Goal: Contribute content: Contribute content

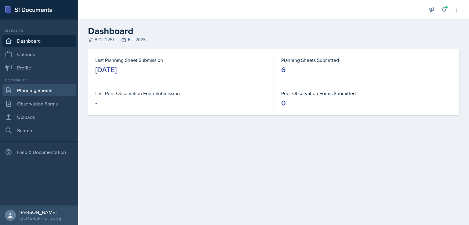
click at [52, 92] on link "Planning Sheets" at bounding box center [38, 90] width 73 height 12
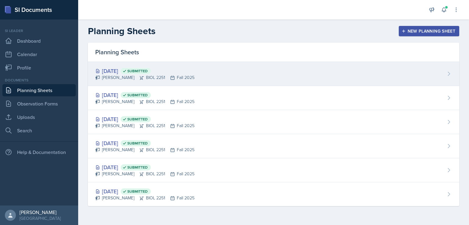
click at [126, 67] on div "[DATE] Submitted" at bounding box center [144, 71] width 99 height 8
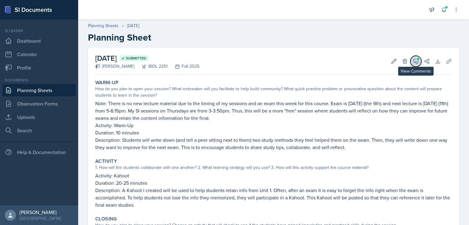
click at [413, 61] on icon at bounding box center [416, 61] width 6 height 6
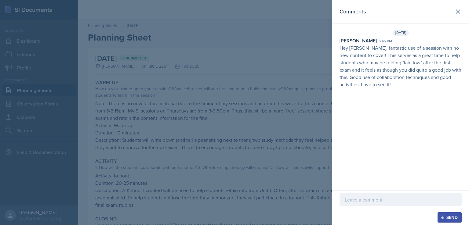
click at [208, 75] on div at bounding box center [234, 112] width 469 height 225
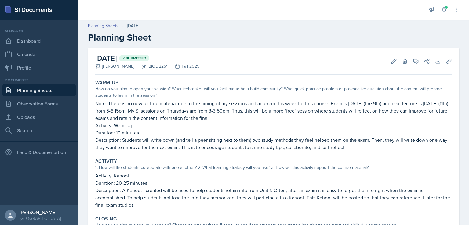
click at [40, 86] on link "Planning Sheets" at bounding box center [38, 90] width 73 height 12
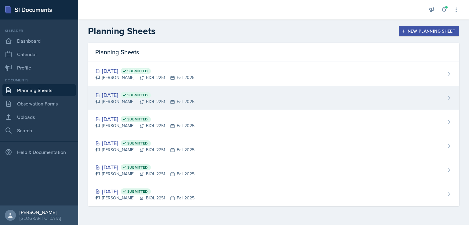
click at [125, 91] on div "[DATE] Submitted" at bounding box center [144, 95] width 99 height 8
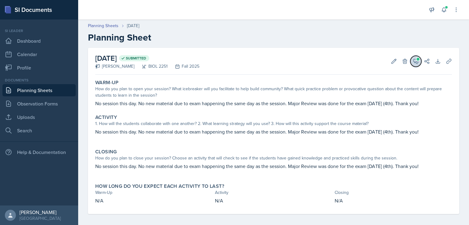
click at [411, 56] on button "View Comments" at bounding box center [415, 61] width 11 height 11
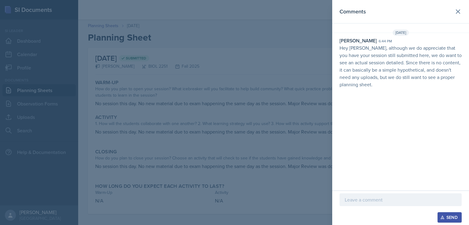
click at [252, 58] on div at bounding box center [234, 112] width 469 height 225
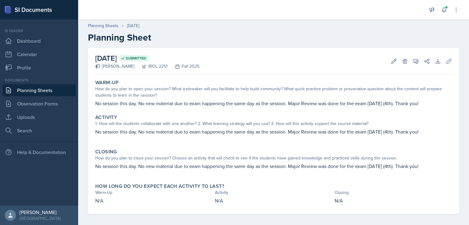
click at [17, 91] on link "Planning Sheets" at bounding box center [38, 90] width 73 height 12
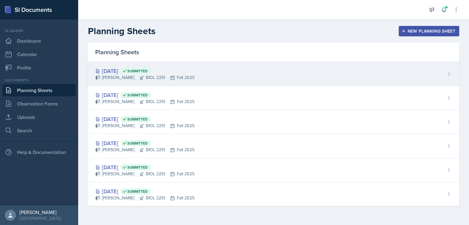
click at [121, 72] on div "[DATE] Submitted" at bounding box center [144, 71] width 99 height 8
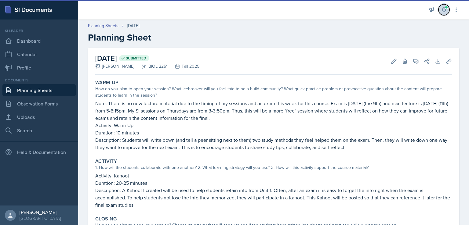
click at [444, 8] on icon at bounding box center [444, 10] width 6 height 6
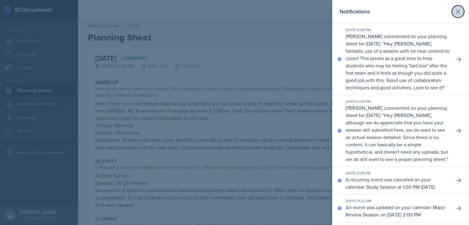
click at [454, 9] on icon at bounding box center [457, 11] width 7 height 7
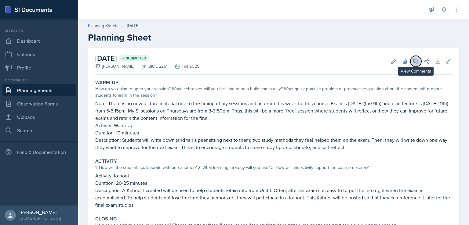
click at [414, 62] on icon at bounding box center [416, 61] width 5 height 5
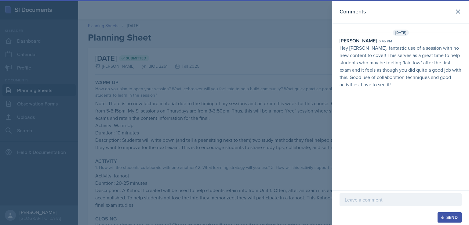
click at [395, 205] on div at bounding box center [400, 200] width 122 height 13
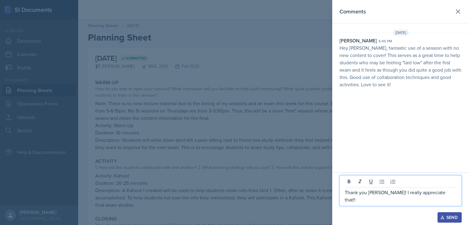
click at [446, 218] on div "Send" at bounding box center [449, 217] width 16 height 5
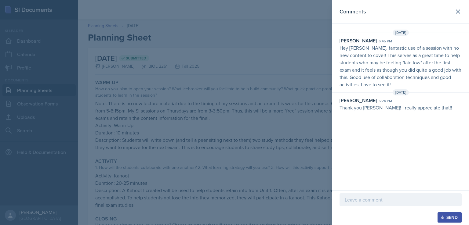
click at [209, 117] on div at bounding box center [234, 112] width 469 height 225
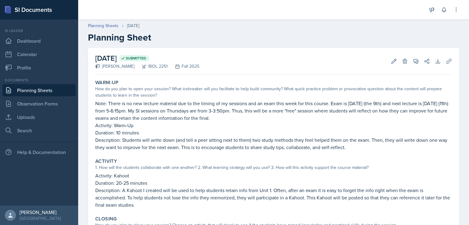
click at [30, 92] on link "Planning Sheets" at bounding box center [38, 90] width 73 height 12
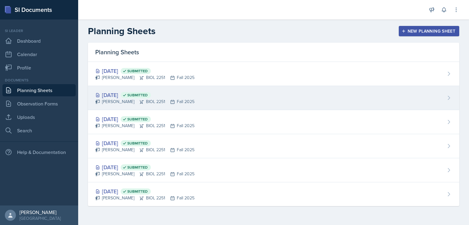
click at [129, 94] on div "[DATE] Submitted" at bounding box center [144, 95] width 99 height 8
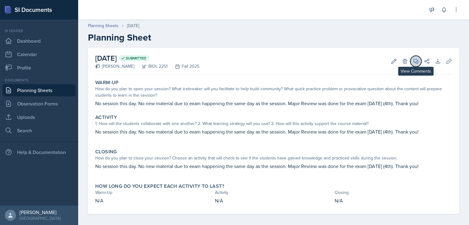
click at [413, 61] on icon at bounding box center [416, 61] width 6 height 6
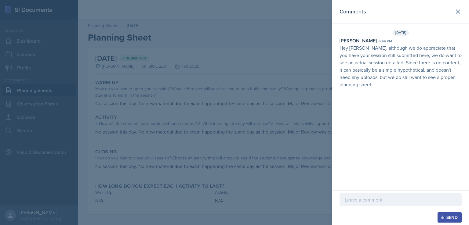
click at [413, 204] on div at bounding box center [400, 200] width 122 height 13
drag, startPoint x: 391, startPoint y: 201, endPoint x: 394, endPoint y: 200, distance: 3.4
click at [394, 200] on p "Ohhh, sorry! So kind of like a mock planning sheet?" at bounding box center [401, 199] width 112 height 7
click at [386, 200] on p "Ohhh, sorry! So kinda like a mock planning sheet?" at bounding box center [401, 199] width 112 height 7
click at [386, 199] on p "Ohhh, sorry! So kinda like a mock planning sheet?" at bounding box center [401, 199] width 112 height 7
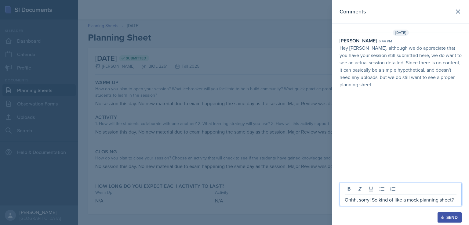
click at [456, 198] on p "Ohhh, sorry! So kind of like a mock planning sheet?" at bounding box center [401, 199] width 112 height 7
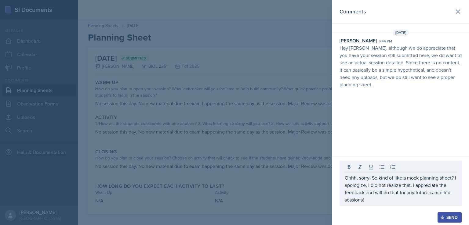
click at [441, 217] on icon "button" at bounding box center [442, 218] width 4 height 4
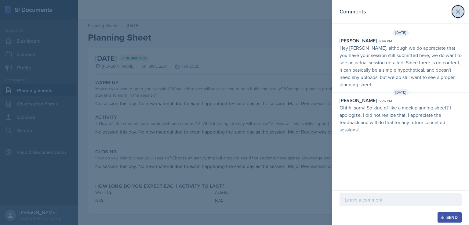
click at [460, 11] on icon at bounding box center [457, 11] width 7 height 7
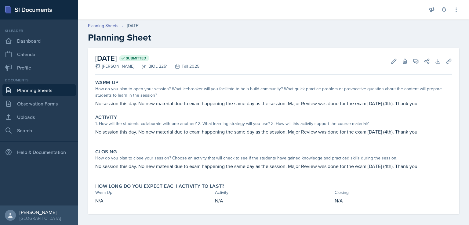
click at [41, 89] on link "Planning Sheets" at bounding box center [38, 90] width 73 height 12
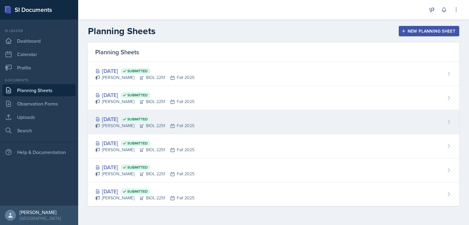
click at [148, 119] on span "Submitted" at bounding box center [137, 119] width 20 height 5
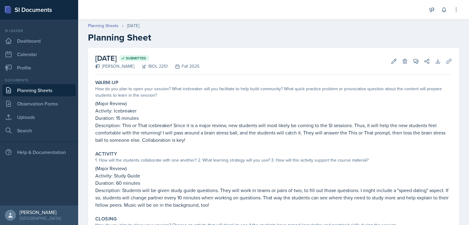
click at [39, 94] on link "Planning Sheets" at bounding box center [38, 90] width 73 height 12
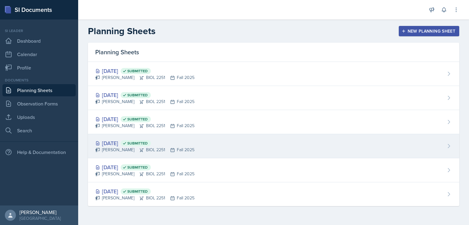
click at [107, 141] on div "[DATE] Submitted" at bounding box center [144, 143] width 99 height 8
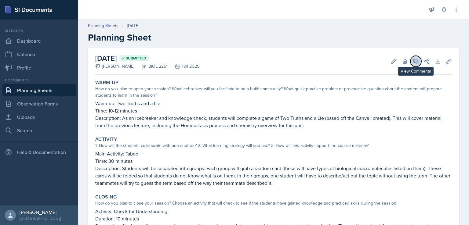
click at [413, 63] on icon at bounding box center [416, 61] width 6 height 6
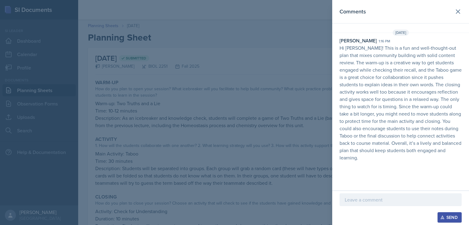
click at [36, 89] on div at bounding box center [234, 112] width 469 height 225
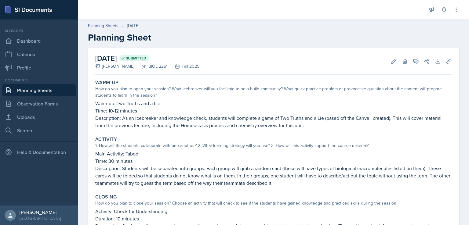
click at [36, 89] on link "Planning Sheets" at bounding box center [38, 90] width 73 height 12
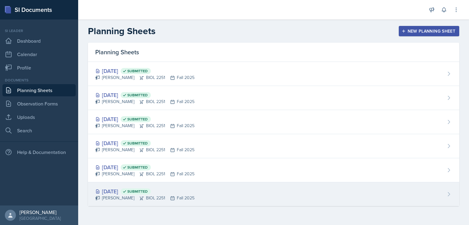
click at [118, 187] on div "[DATE] Submitted" at bounding box center [144, 191] width 99 height 8
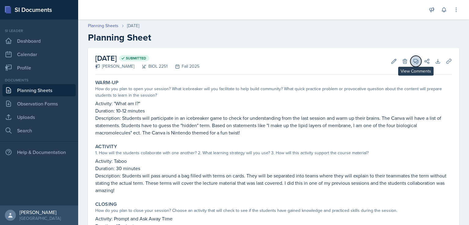
click at [414, 65] on button "View Comments" at bounding box center [415, 61] width 11 height 11
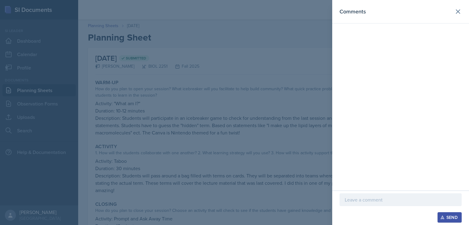
click at [204, 132] on div at bounding box center [234, 112] width 469 height 225
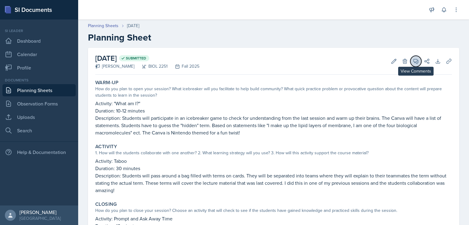
click at [413, 64] on icon at bounding box center [416, 61] width 6 height 6
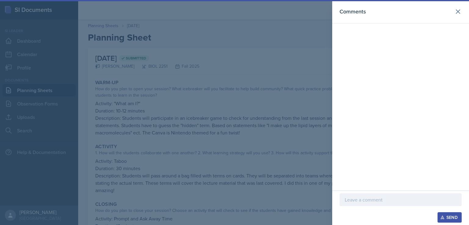
click at [221, 130] on div at bounding box center [234, 112] width 469 height 225
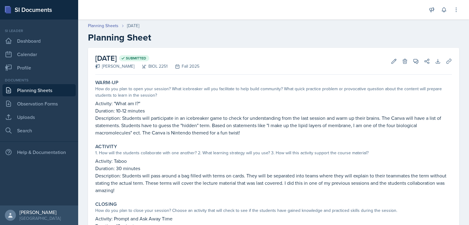
click at [25, 91] on link "Planning Sheets" at bounding box center [38, 90] width 73 height 12
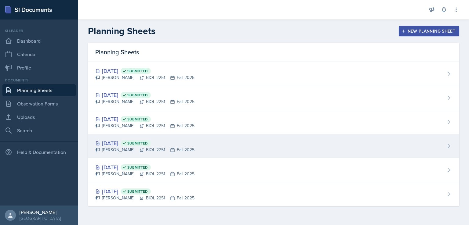
click at [117, 143] on div "[DATE] Submitted" at bounding box center [144, 143] width 99 height 8
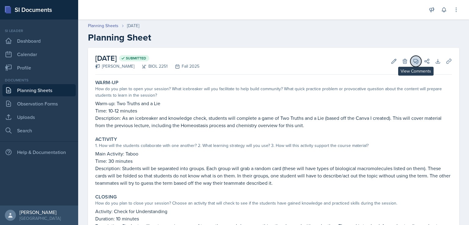
click at [413, 60] on icon at bounding box center [416, 61] width 6 height 6
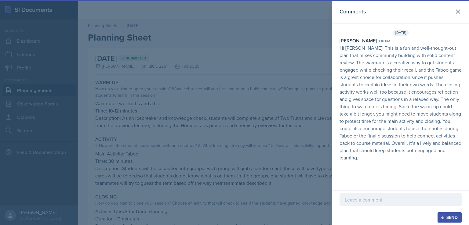
click at [379, 206] on div at bounding box center [400, 200] width 122 height 13
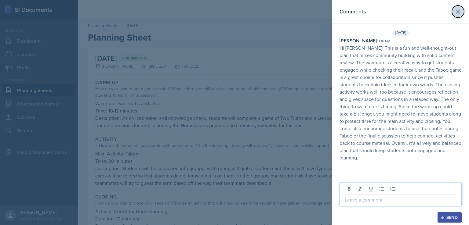
click at [454, 10] on icon at bounding box center [457, 11] width 7 height 7
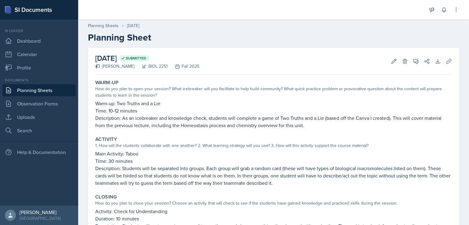
click at [26, 87] on link "Planning Sheets" at bounding box center [38, 90] width 73 height 12
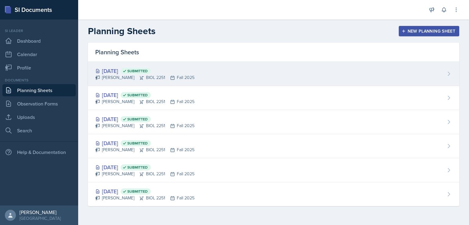
click at [118, 67] on div "[DATE] Submitted" at bounding box center [144, 71] width 99 height 8
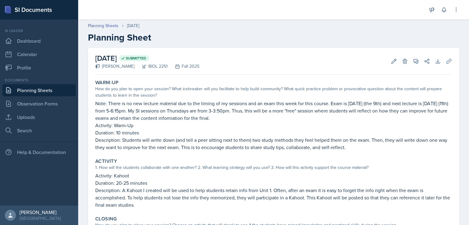
click at [51, 91] on link "Planning Sheets" at bounding box center [38, 90] width 73 height 12
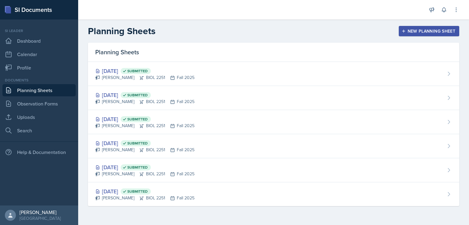
click at [401, 28] on button "New Planning Sheet" at bounding box center [429, 31] width 60 height 10
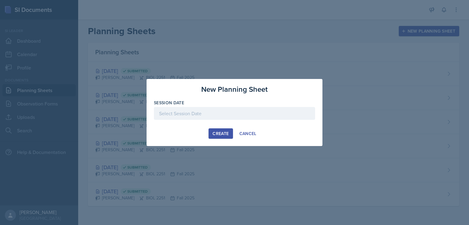
click at [256, 108] on div at bounding box center [234, 113] width 161 height 13
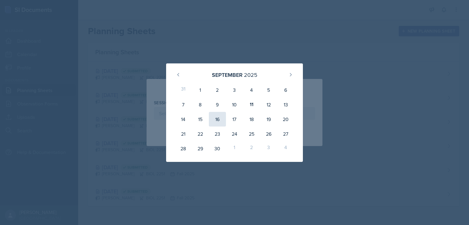
click at [215, 117] on div "16" at bounding box center [217, 119] width 17 height 15
type input "[DATE]"
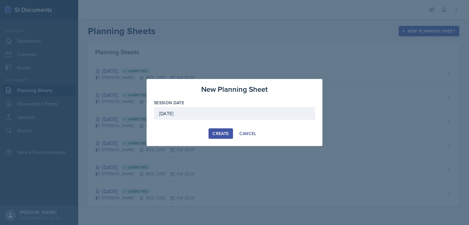
click at [223, 129] on button "Create" at bounding box center [221, 134] width 24 height 10
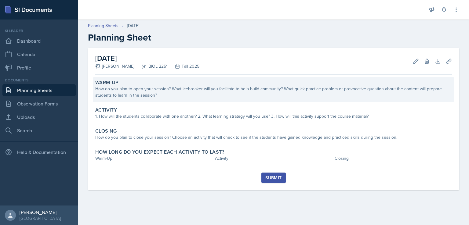
click at [231, 97] on div "How do you plan to open your session? What icebreaker will you facilitate to he…" at bounding box center [273, 92] width 357 height 13
